Goal: Transaction & Acquisition: Download file/media

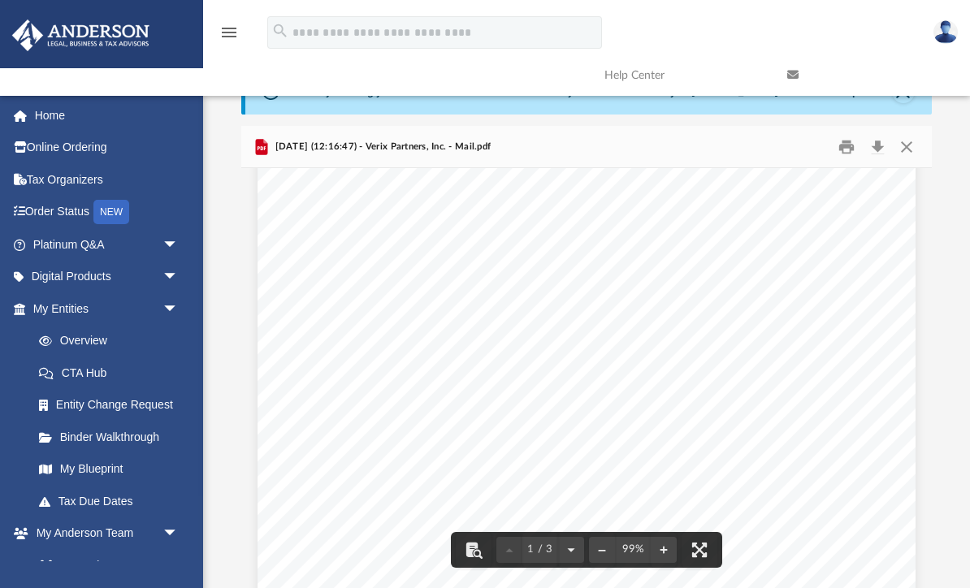
scroll to position [174, 0]
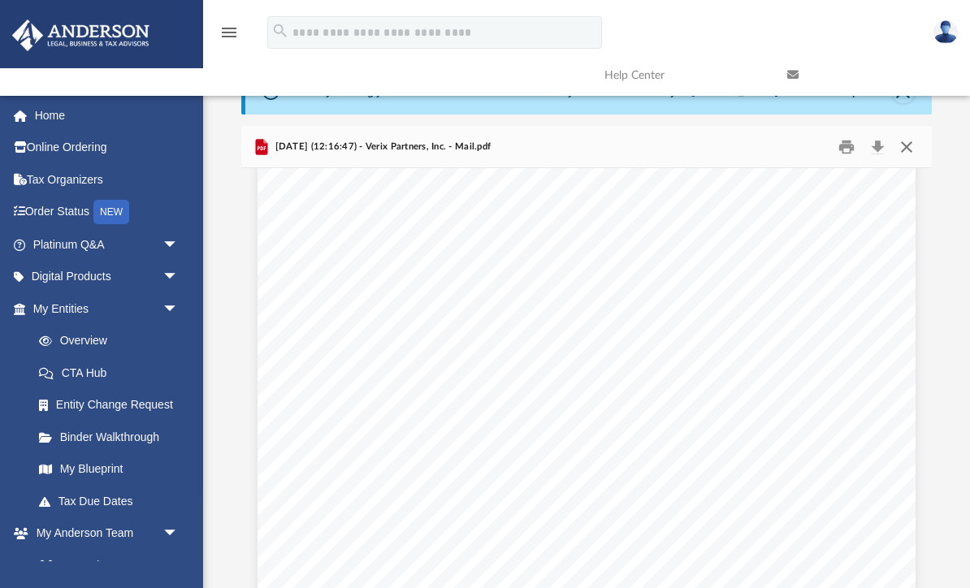
click at [908, 146] on button "Close" at bounding box center [905, 146] width 29 height 25
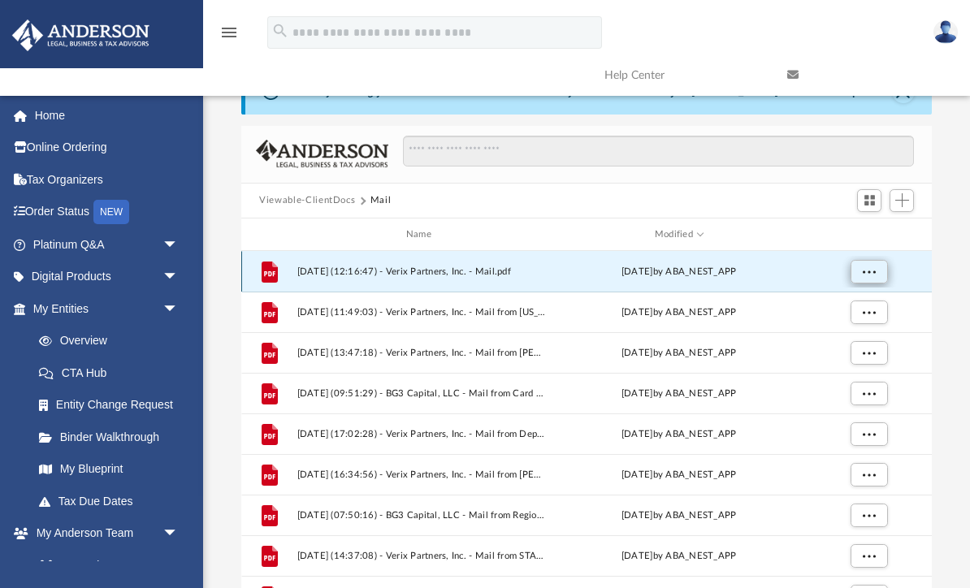
click at [870, 274] on span "More options" at bounding box center [869, 271] width 13 height 9
click at [858, 304] on li "Preview" at bounding box center [854, 304] width 47 height 17
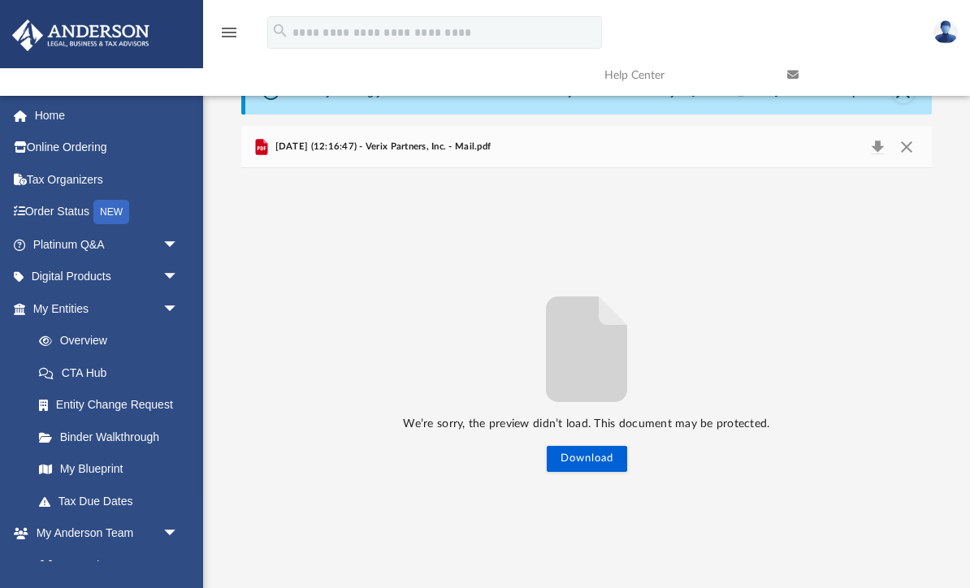
scroll to position [0, 0]
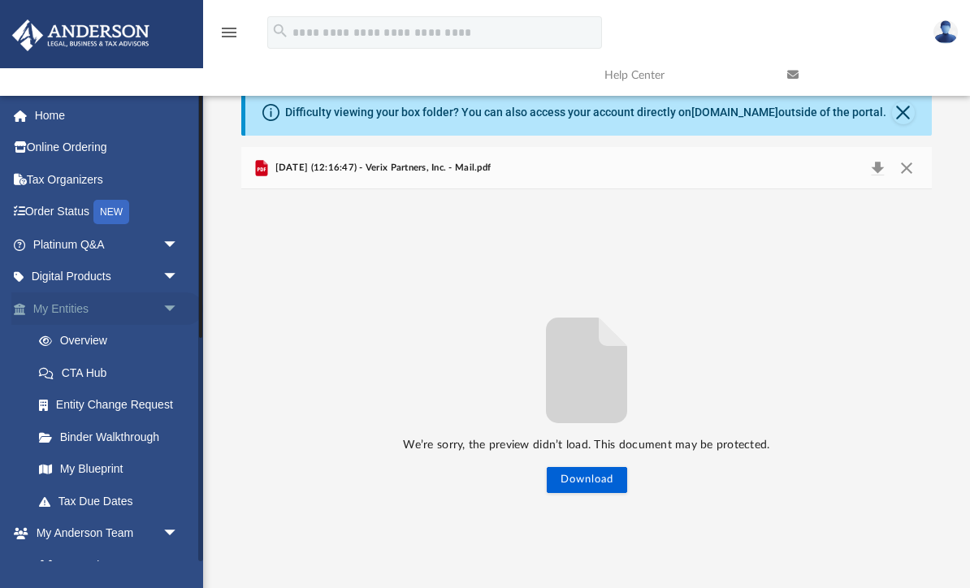
click at [69, 317] on link "My Entities arrow_drop_down" at bounding box center [107, 308] width 192 height 32
click at [73, 124] on link "Home" at bounding box center [107, 115] width 192 height 32
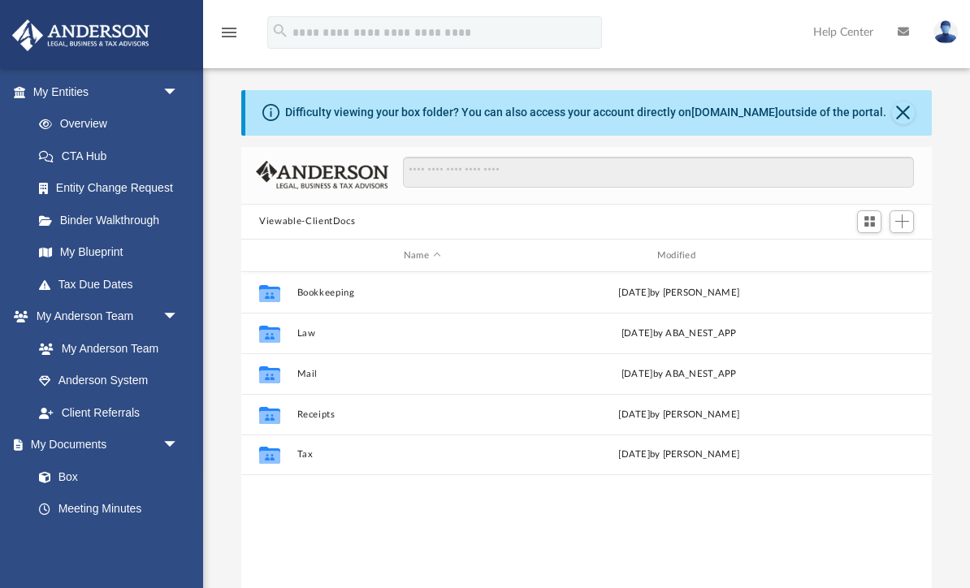
scroll to position [219, 0]
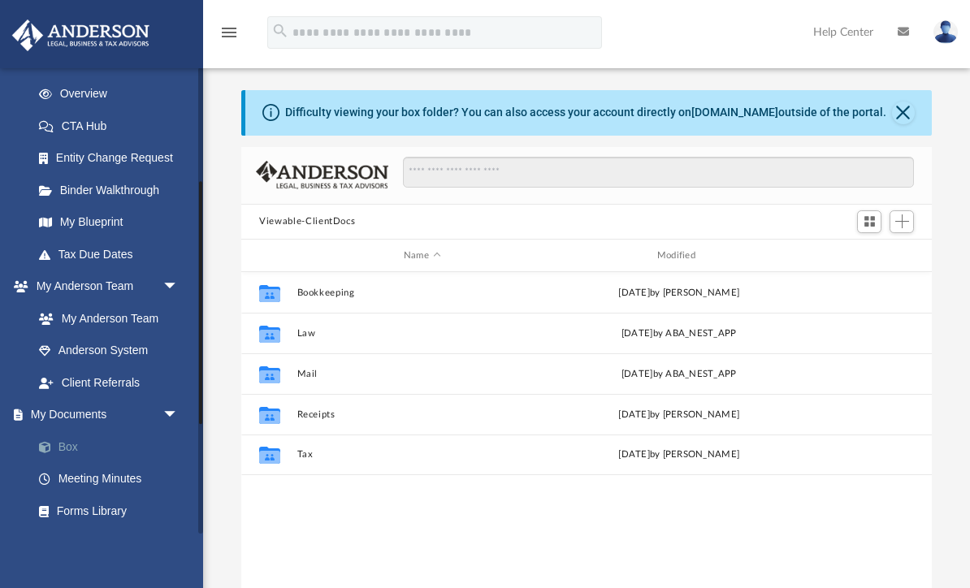
click at [80, 444] on link "Box" at bounding box center [113, 447] width 180 height 32
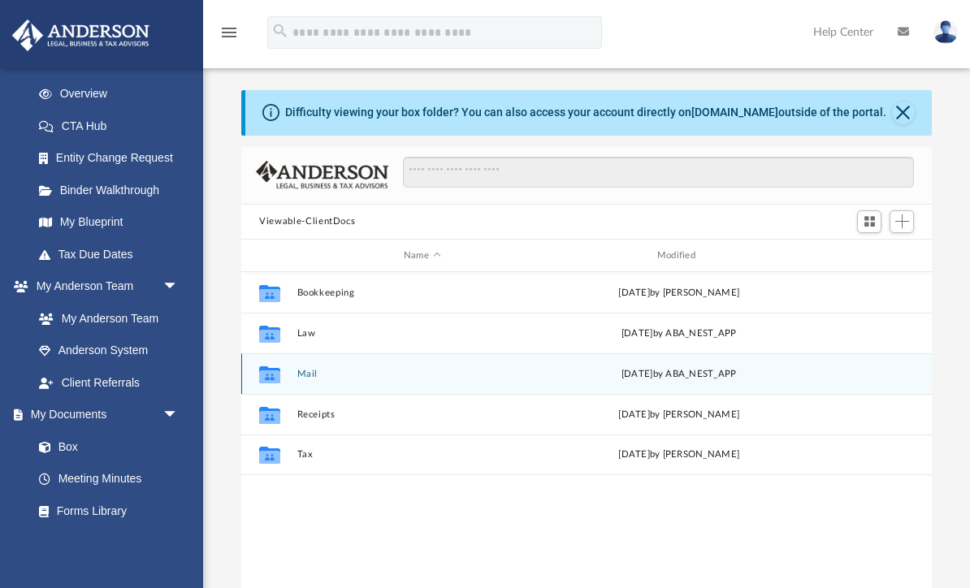
click at [273, 376] on icon "grid" at bounding box center [269, 376] width 21 height 13
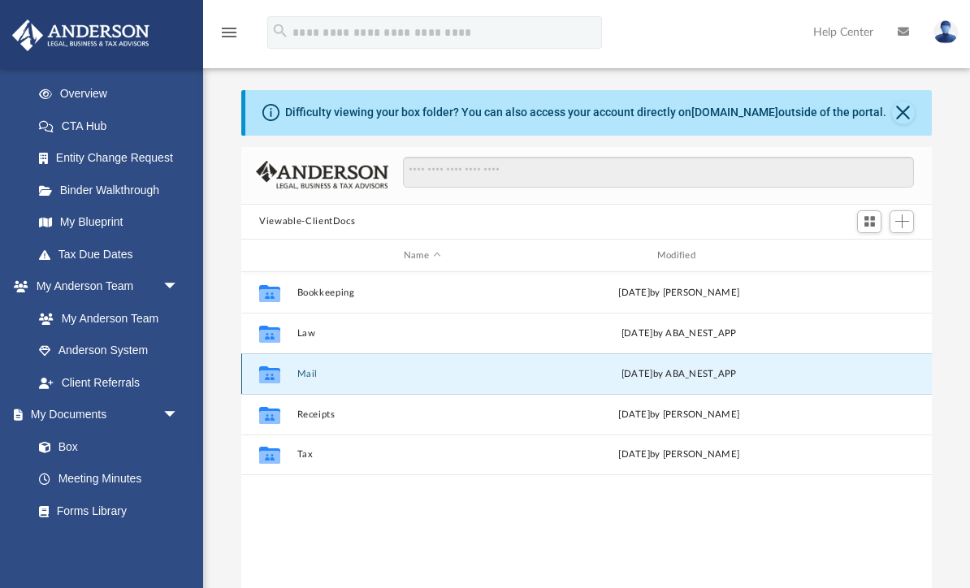
click at [283, 375] on icon "Collaborated Folder" at bounding box center [270, 375] width 26 height 26
click at [275, 378] on icon "grid" at bounding box center [269, 376] width 21 height 13
click at [288, 368] on div "Collaborated Folder" at bounding box center [269, 375] width 41 height 26
click at [293, 378] on div "Collaborated Folder Mail Wed Oct 1 2025 by ABA_NEST_APP" at bounding box center [586, 373] width 691 height 41
click at [669, 379] on div "Wed Oct 1 2025 by ABA_NEST_APP" at bounding box center [679, 374] width 250 height 15
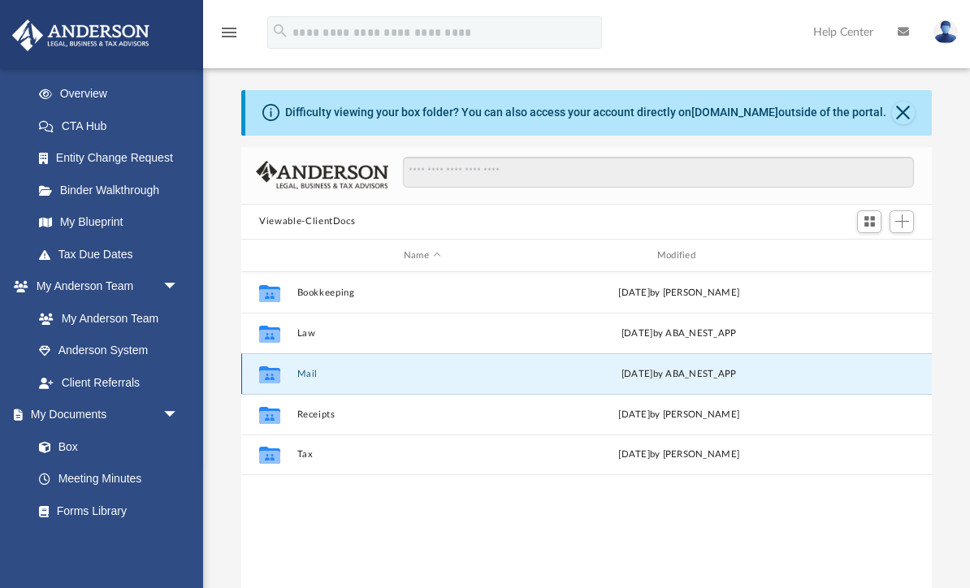
click at [676, 379] on div "Wed Oct 1 2025 by ABA_NEST_APP" at bounding box center [679, 374] width 250 height 15
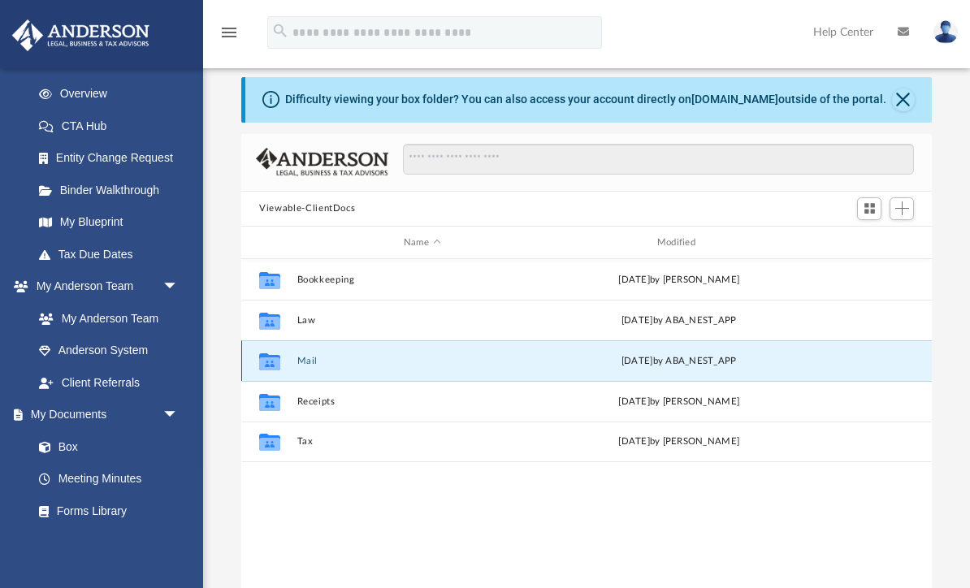
scroll to position [14, 0]
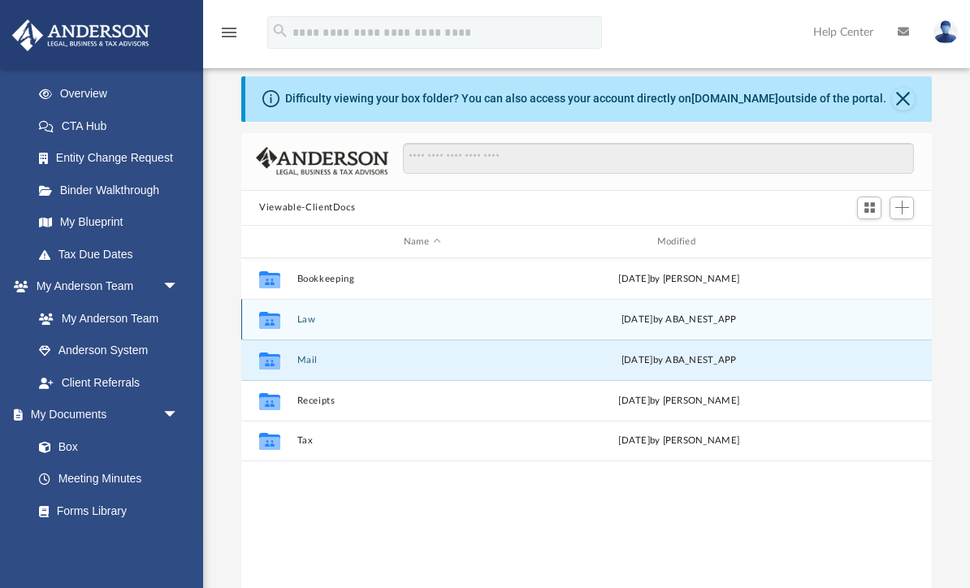
click at [321, 322] on button "Law" at bounding box center [422, 319] width 250 height 11
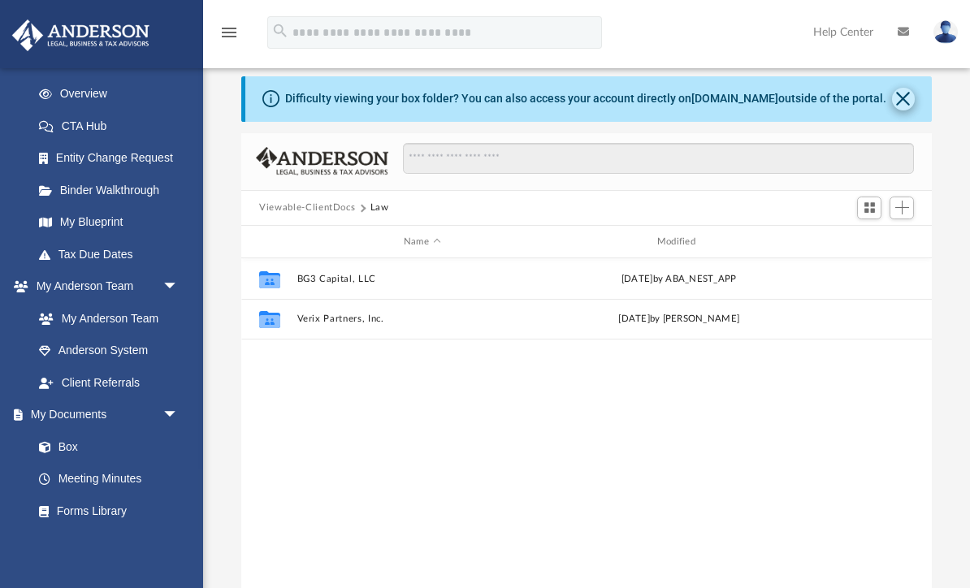
click at [912, 97] on button "Close" at bounding box center [903, 99] width 23 height 23
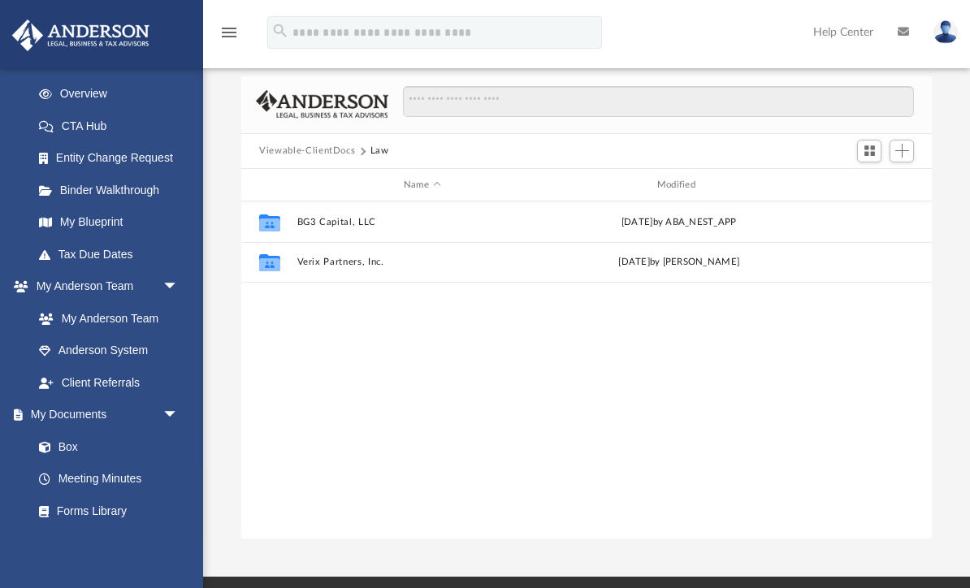
scroll to position [0, 0]
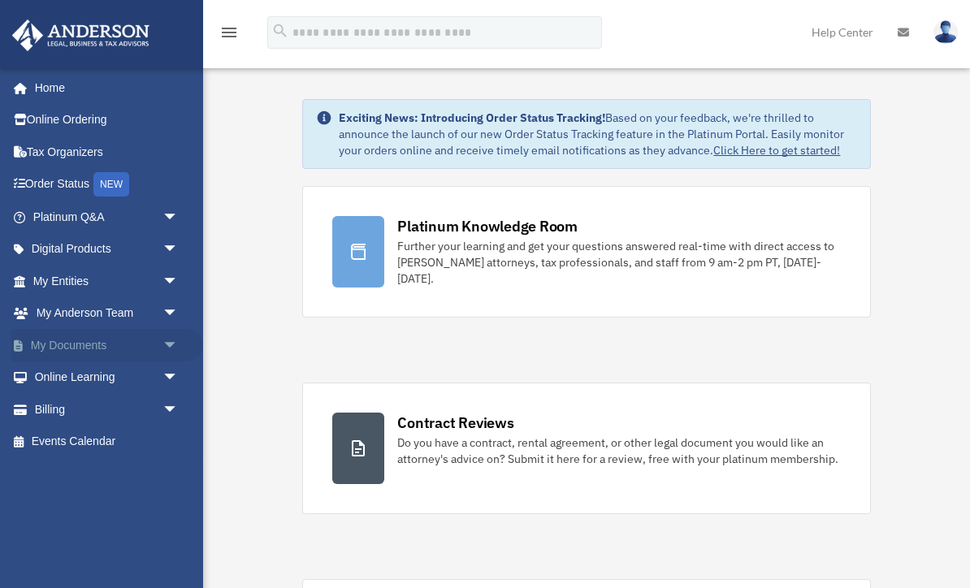
click at [168, 341] on span "arrow_drop_down" at bounding box center [178, 345] width 32 height 33
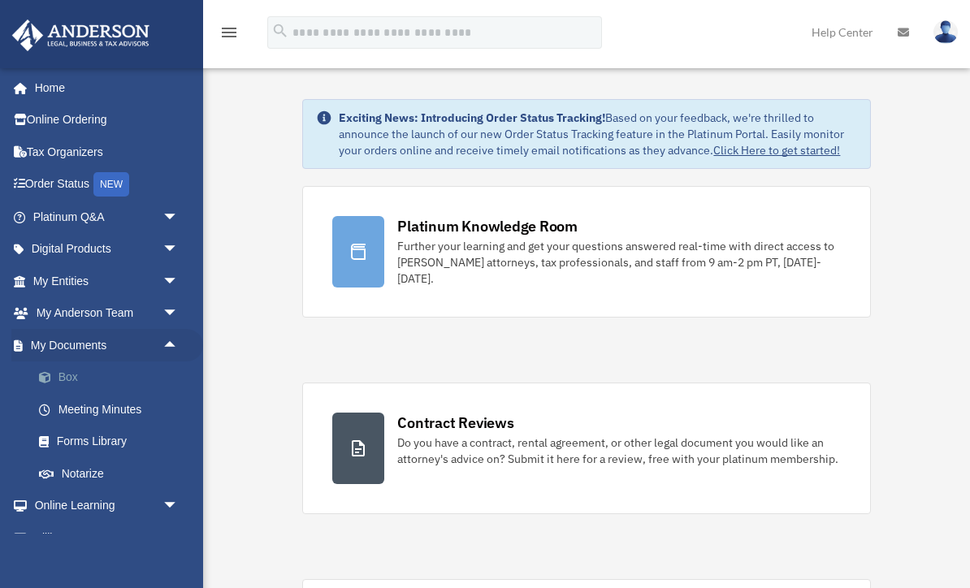
click at [74, 379] on link "Box" at bounding box center [113, 378] width 180 height 32
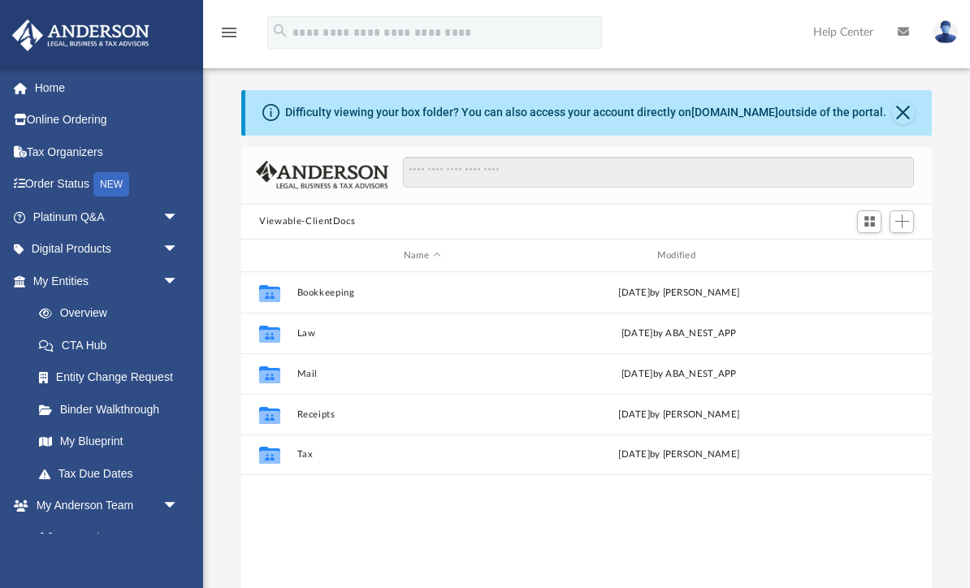
scroll to position [370, 690]
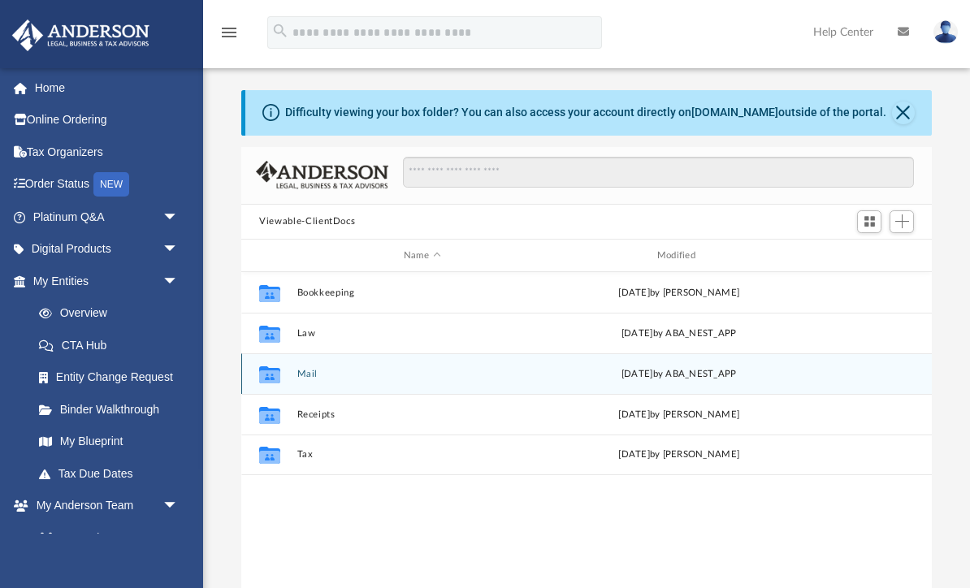
click at [276, 375] on icon "grid" at bounding box center [269, 376] width 21 height 13
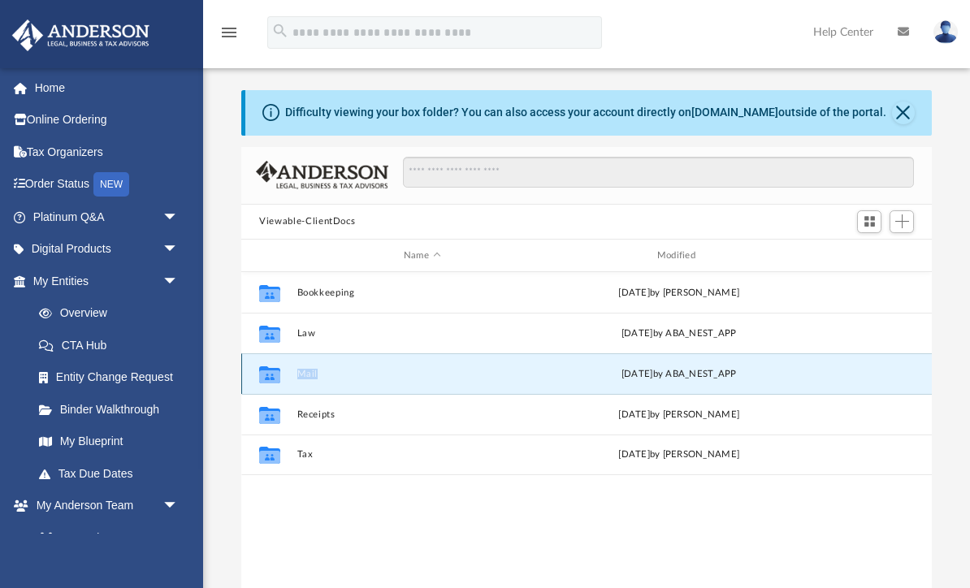
click at [385, 379] on button "Mail" at bounding box center [422, 374] width 250 height 11
click at [633, 384] on div "Collaborated Folder Mail Wed Oct 1 2025 by ABA_NEST_APP" at bounding box center [586, 373] width 691 height 41
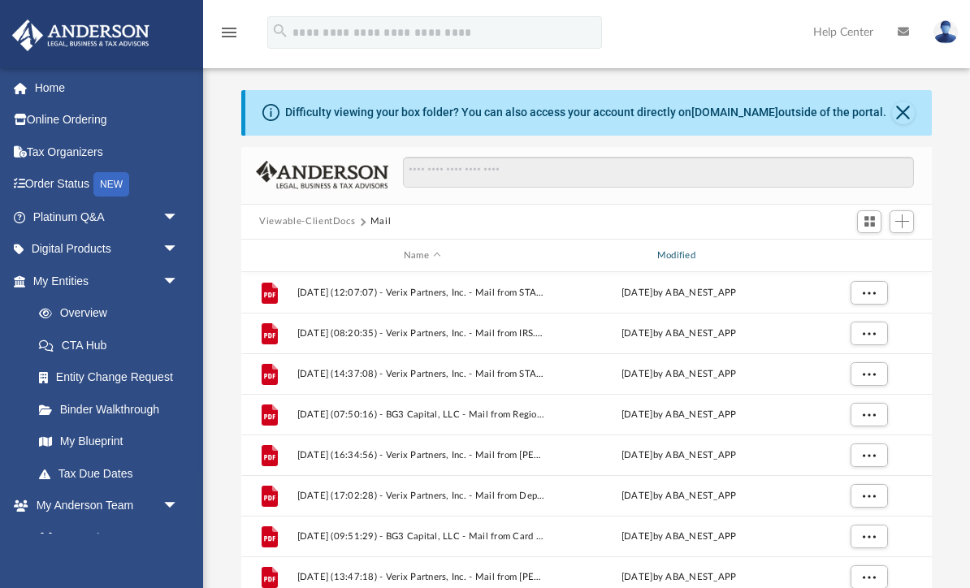
click at [693, 258] on div "Modified" at bounding box center [679, 256] width 250 height 15
click at [682, 262] on div "Modified" at bounding box center [679, 256] width 250 height 15
click at [684, 259] on div "Modified" at bounding box center [679, 256] width 250 height 15
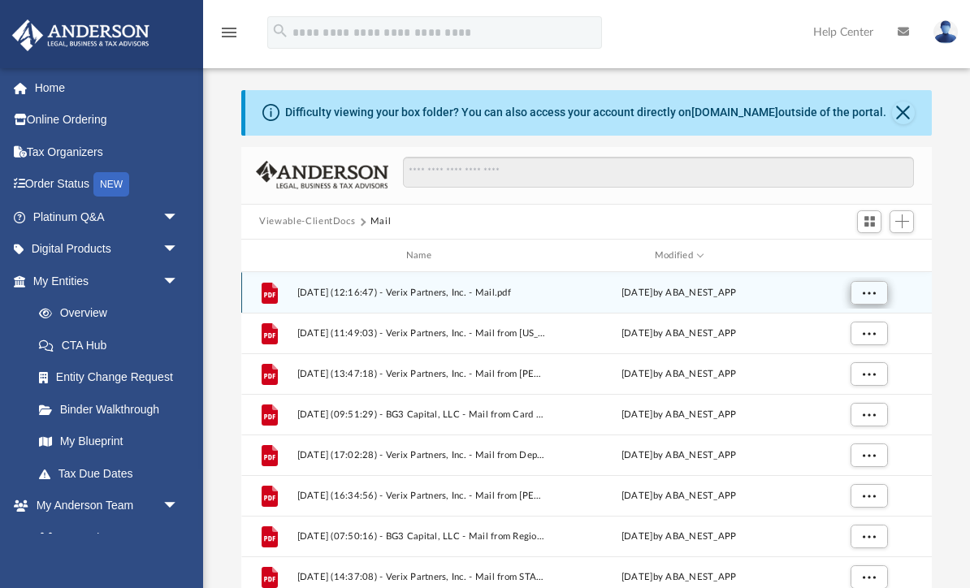
click at [870, 292] on span "More options" at bounding box center [869, 292] width 13 height 9
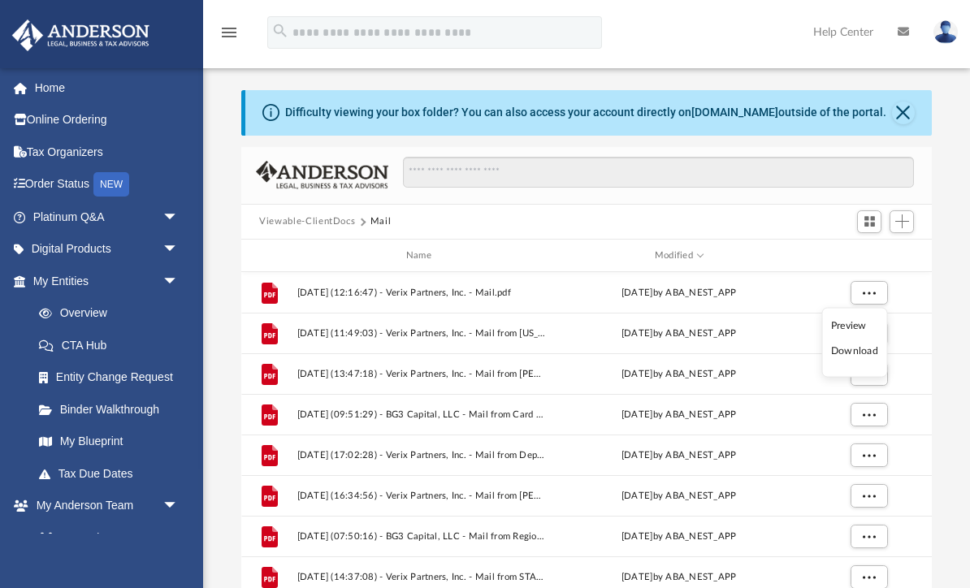
click at [850, 358] on li "Download" at bounding box center [854, 351] width 47 height 17
